Goal: Information Seeking & Learning: Learn about a topic

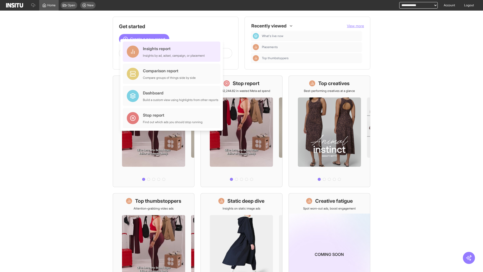
click at [173, 52] on div "Insights report Insights by ad, adset, campaign, or placement" at bounding box center [174, 52] width 62 height 12
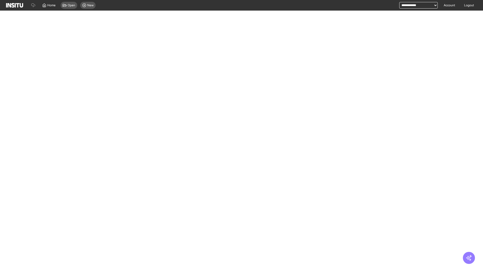
select select "**"
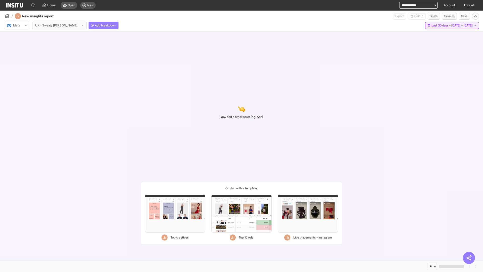
click at [441, 25] on span "Last 30 days - [DATE] - [DATE]" at bounding box center [452, 25] width 41 height 4
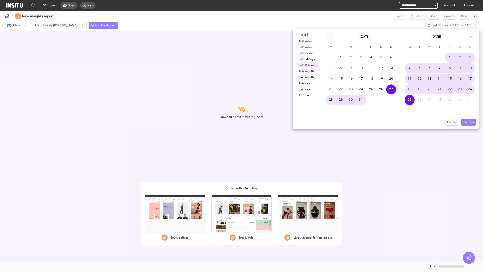
click at [307, 77] on button "Last month" at bounding box center [307, 77] width 23 height 6
